Goal: Find specific page/section: Find specific page/section

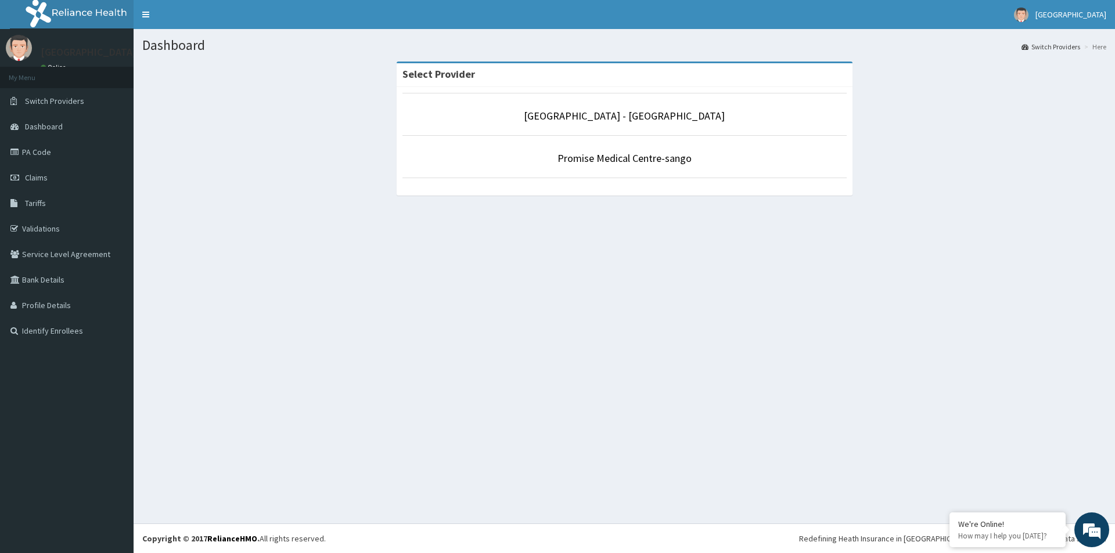
click at [639, 165] on p "Promise Medical Centre-sango" at bounding box center [624, 158] width 444 height 15
click at [647, 164] on link "Promise Medical Centre-sango" at bounding box center [624, 158] width 134 height 13
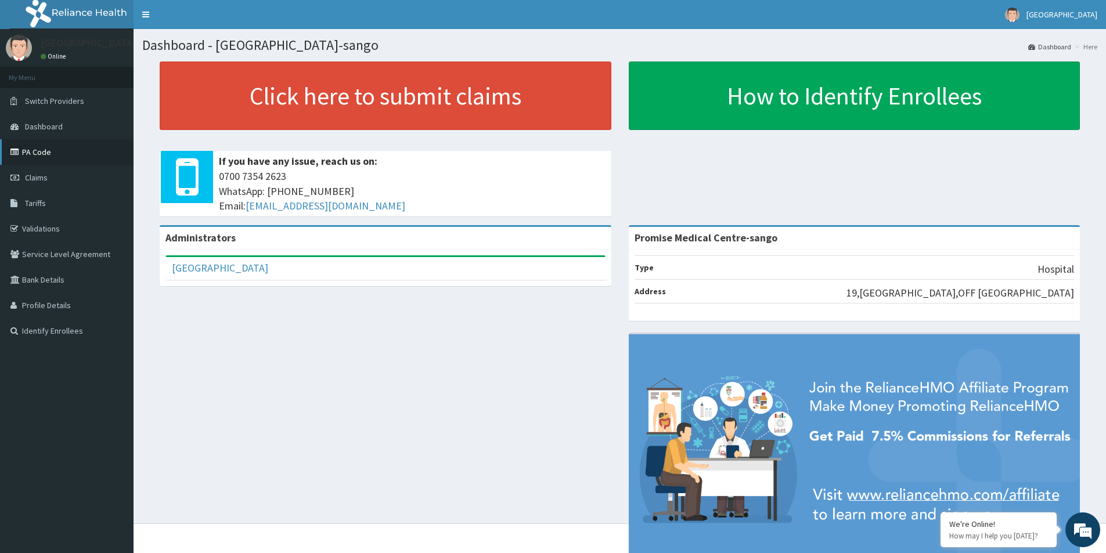
click at [31, 156] on link "PA Code" at bounding box center [67, 152] width 134 height 26
